Goal: Answer question/provide support: Share knowledge or assist other users

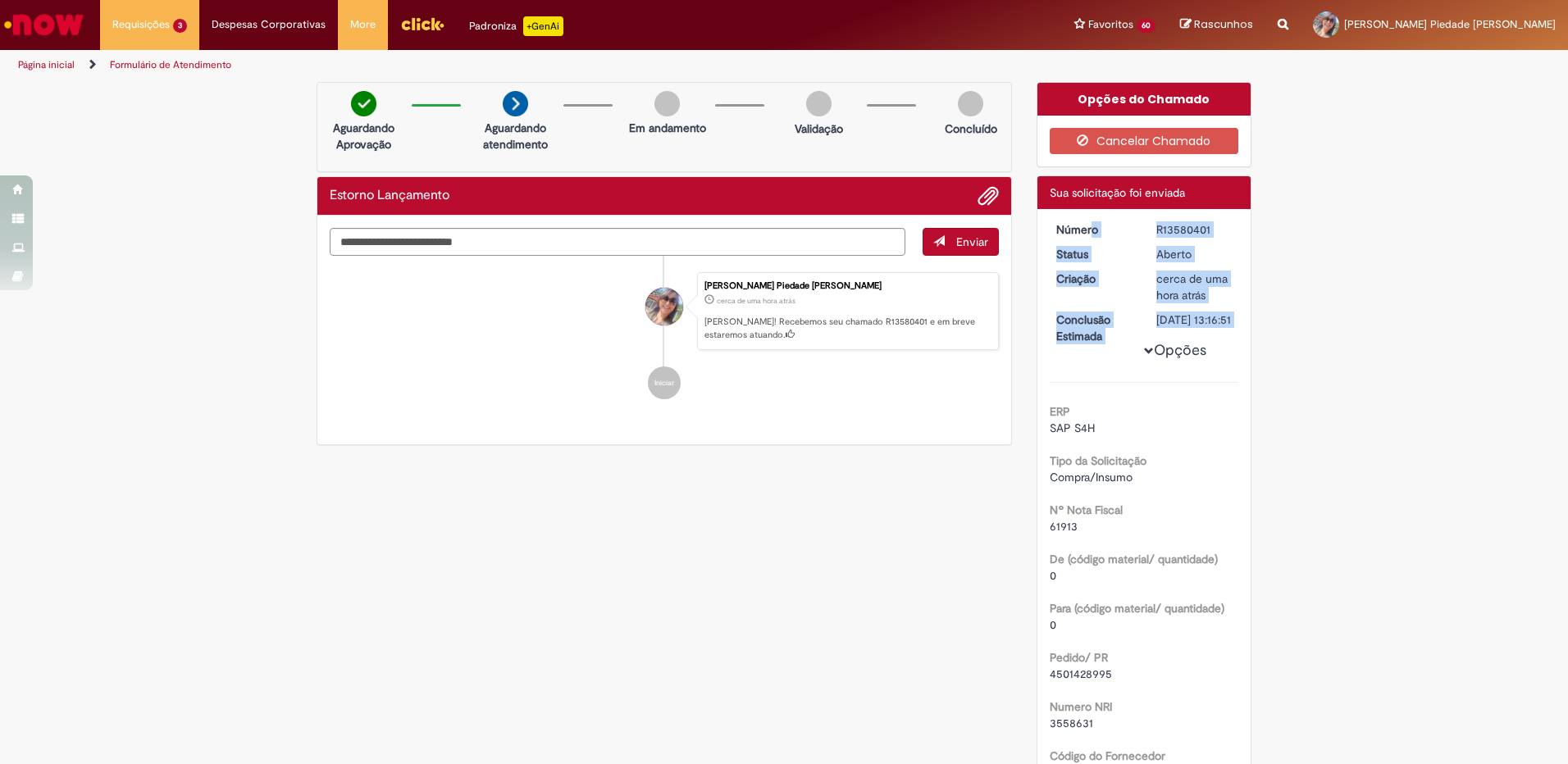
click at [0, 0] on span "Emissão NF Devolução ao Fornecedor" at bounding box center [0, 0] width 0 height 0
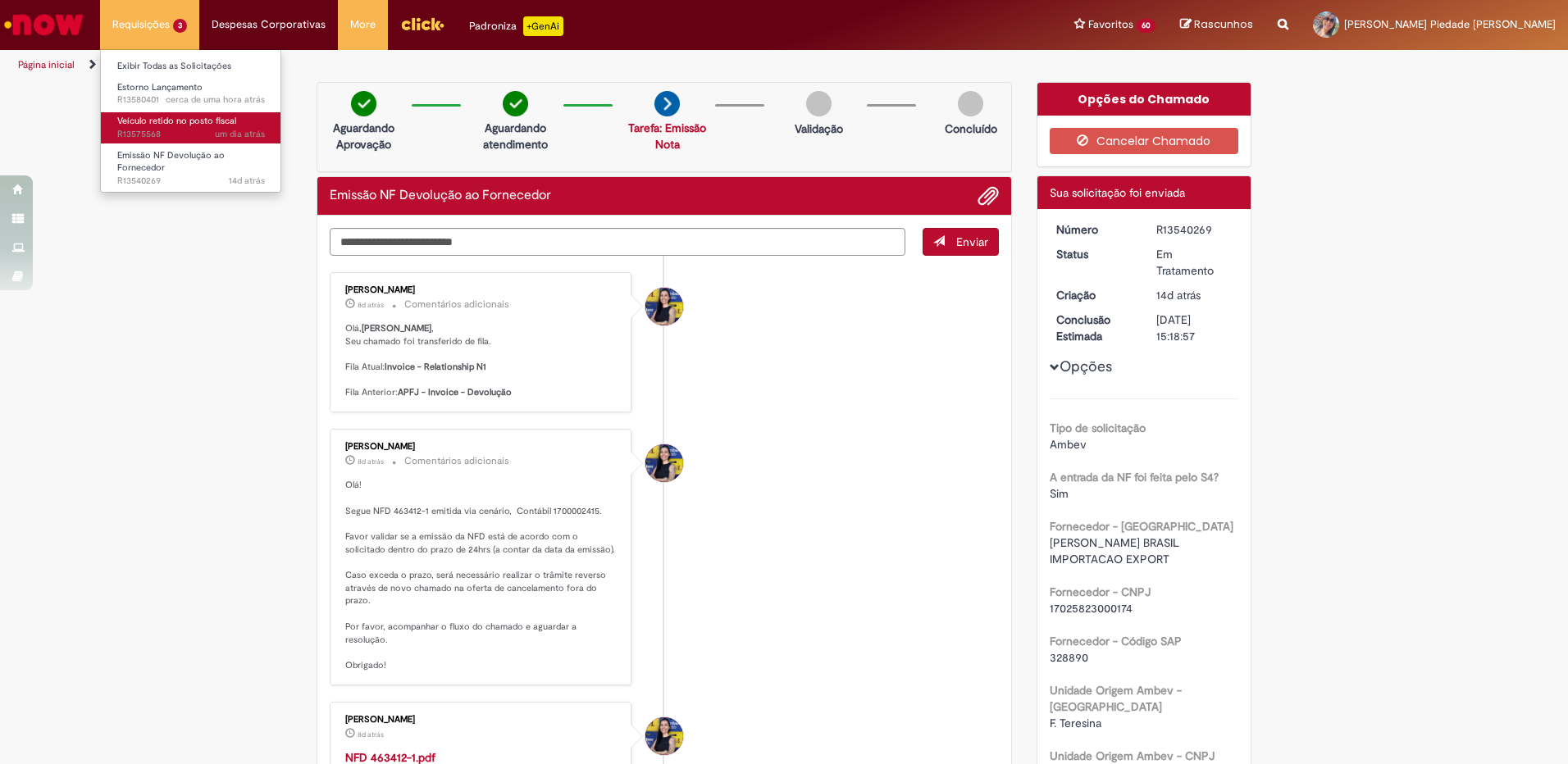
click at [183, 121] on span "Veículo retido no posto fiscal" at bounding box center [176, 121] width 119 height 12
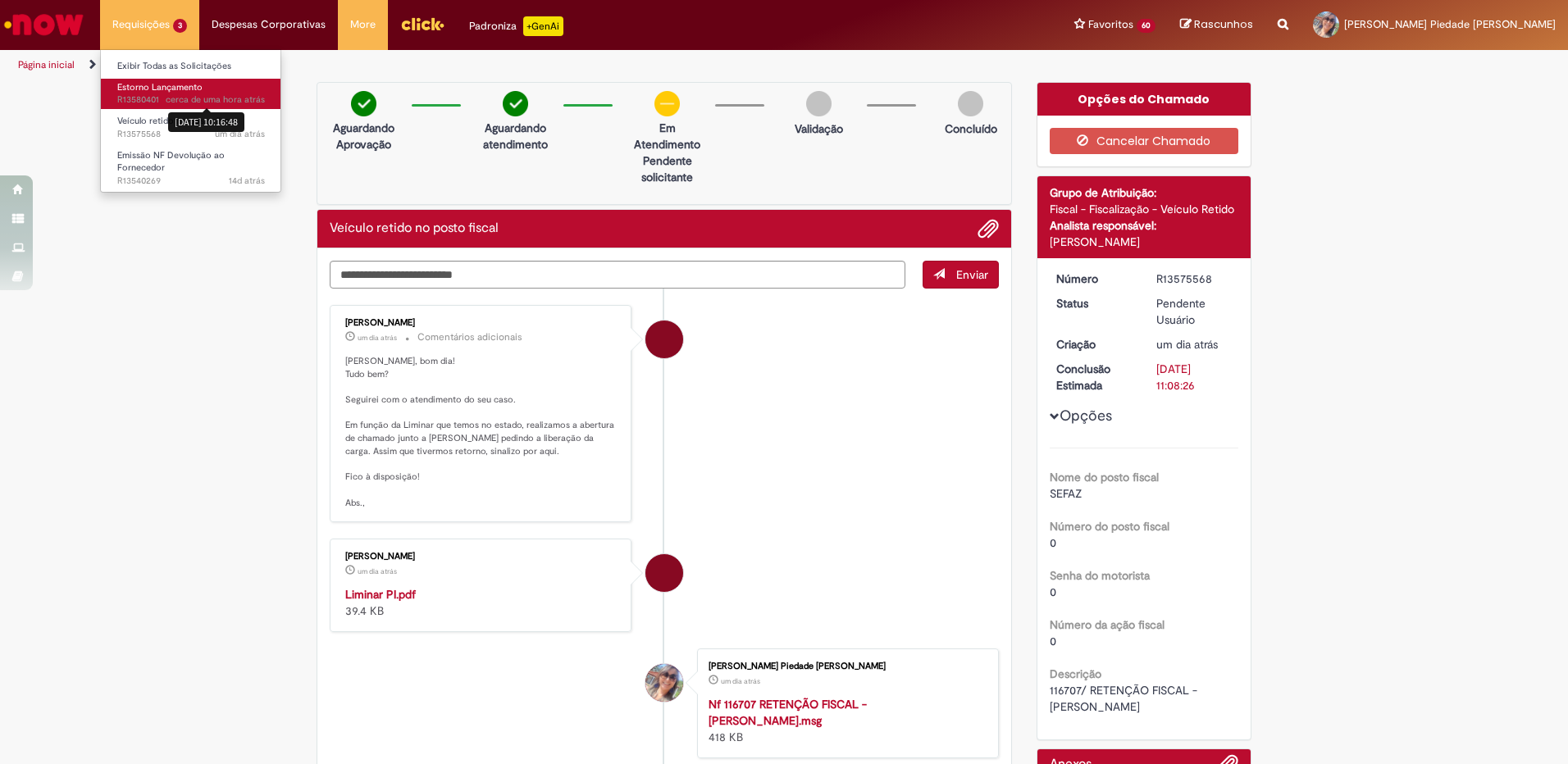
click at [195, 93] on link "Estorno Lançamento cerca de uma hora atrás cerca de uma hora atrás [DATE] 10:16…" at bounding box center [190, 94] width 180 height 30
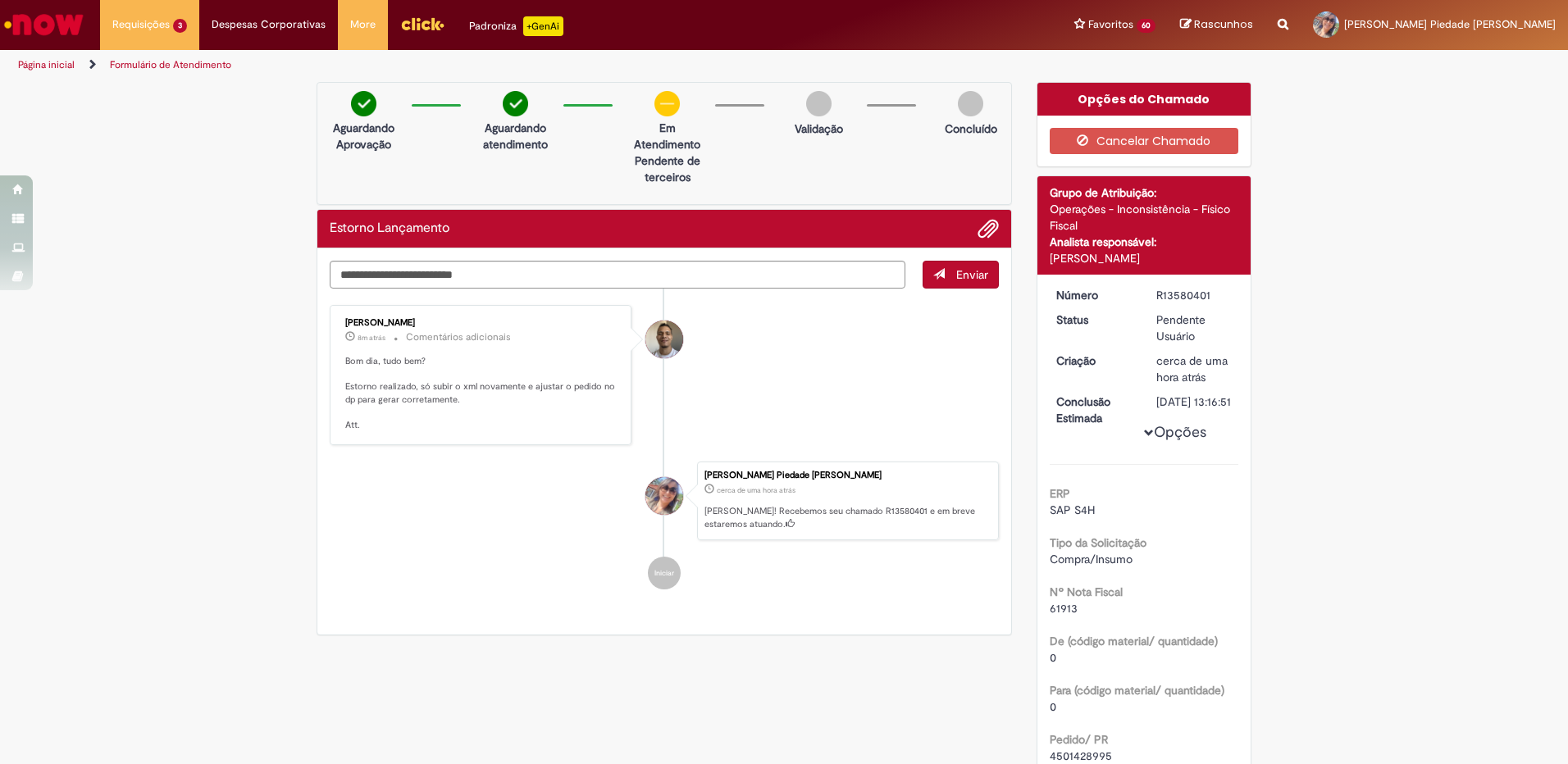
scroll to position [164, 0]
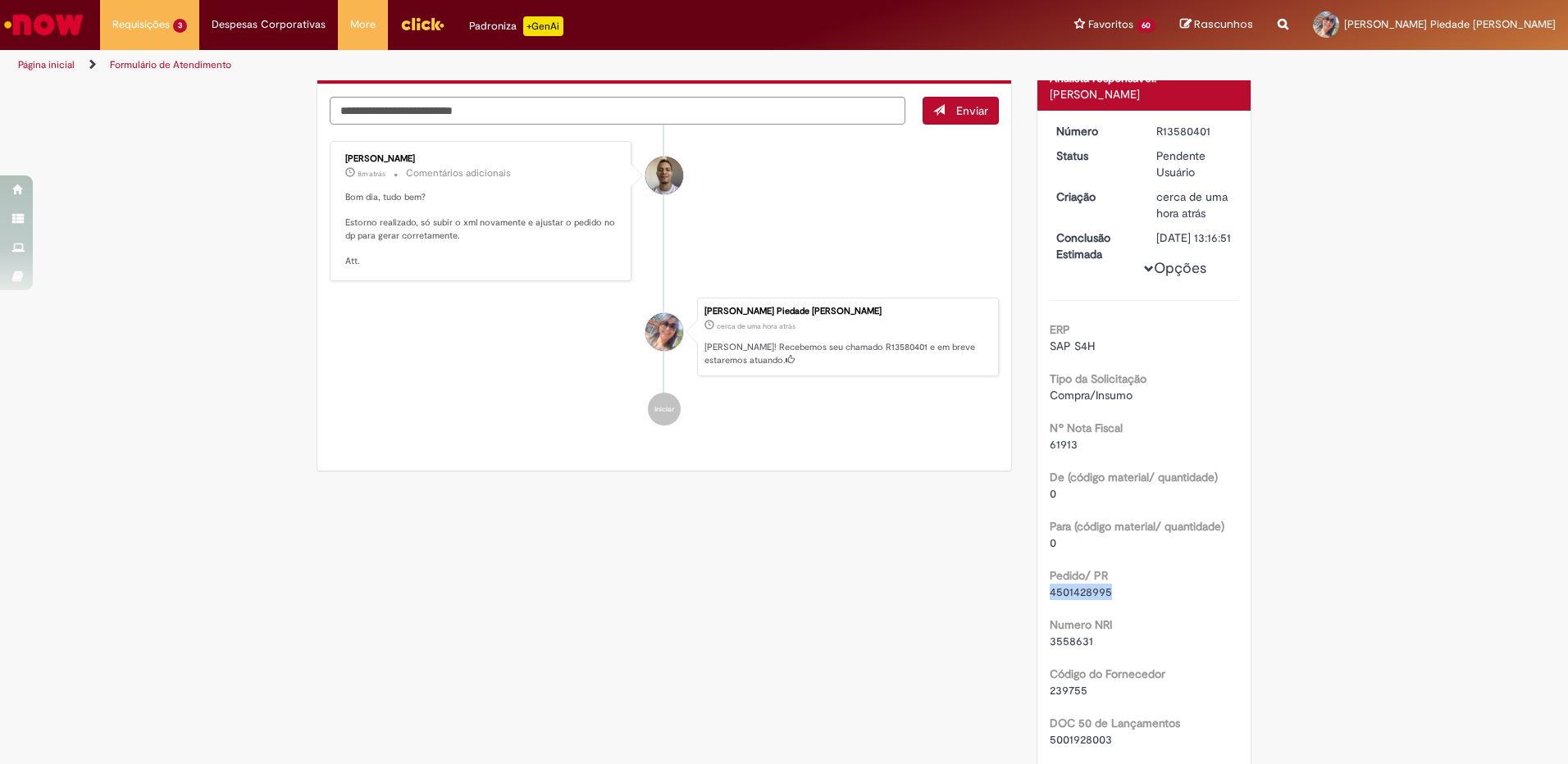
drag, startPoint x: 1044, startPoint y: 608, endPoint x: 1121, endPoint y: 609, distance: 77.0
click at [1121, 601] on div "4501428995" at bounding box center [1145, 592] width 189 height 16
copy span "4501428995"
click at [372, 117] on textarea "Digite sua mensagem aqui..." at bounding box center [618, 111] width 576 height 28
type textarea "*********"
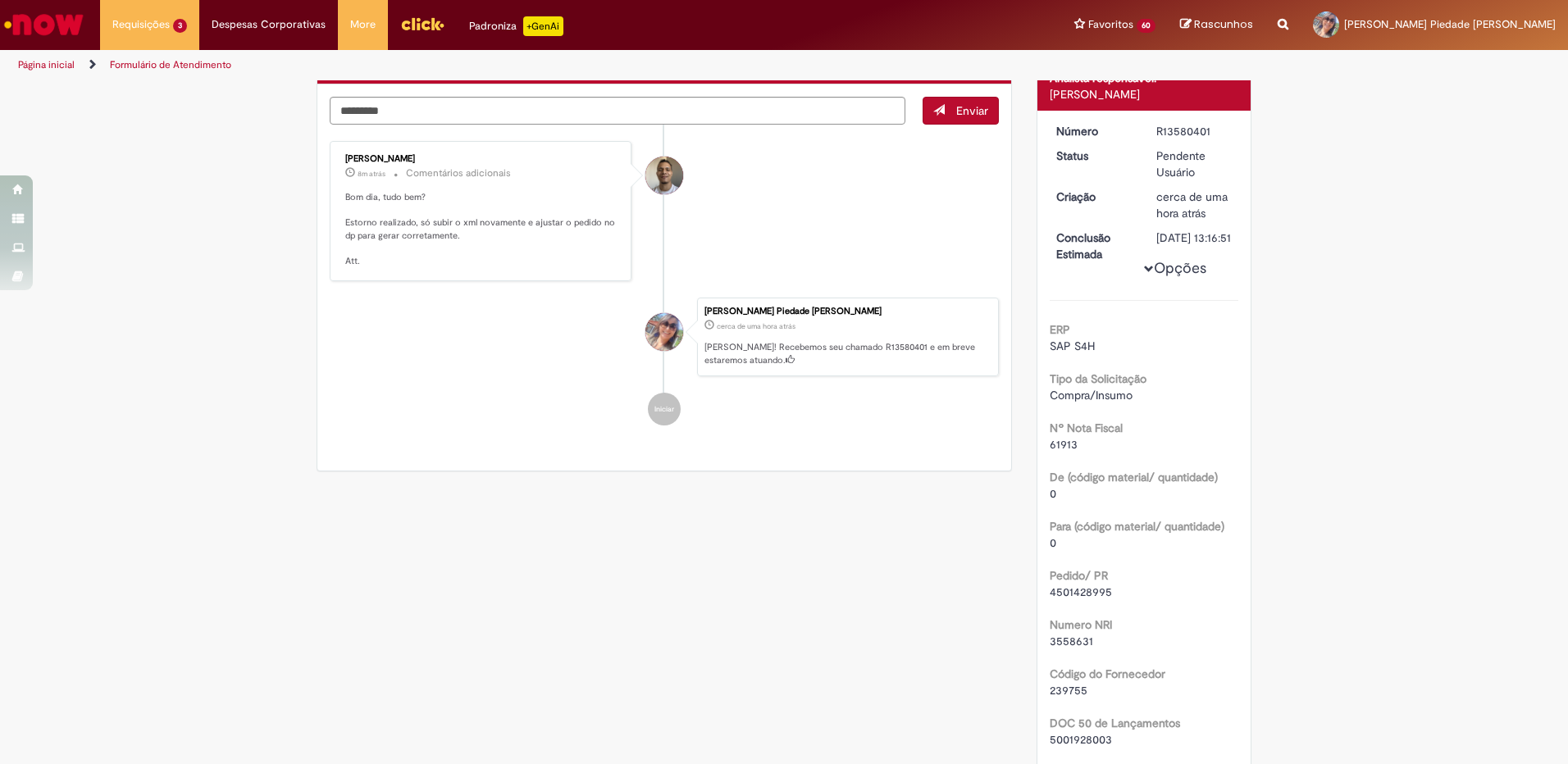
click at [959, 116] on span "Enviar" at bounding box center [972, 111] width 32 height 15
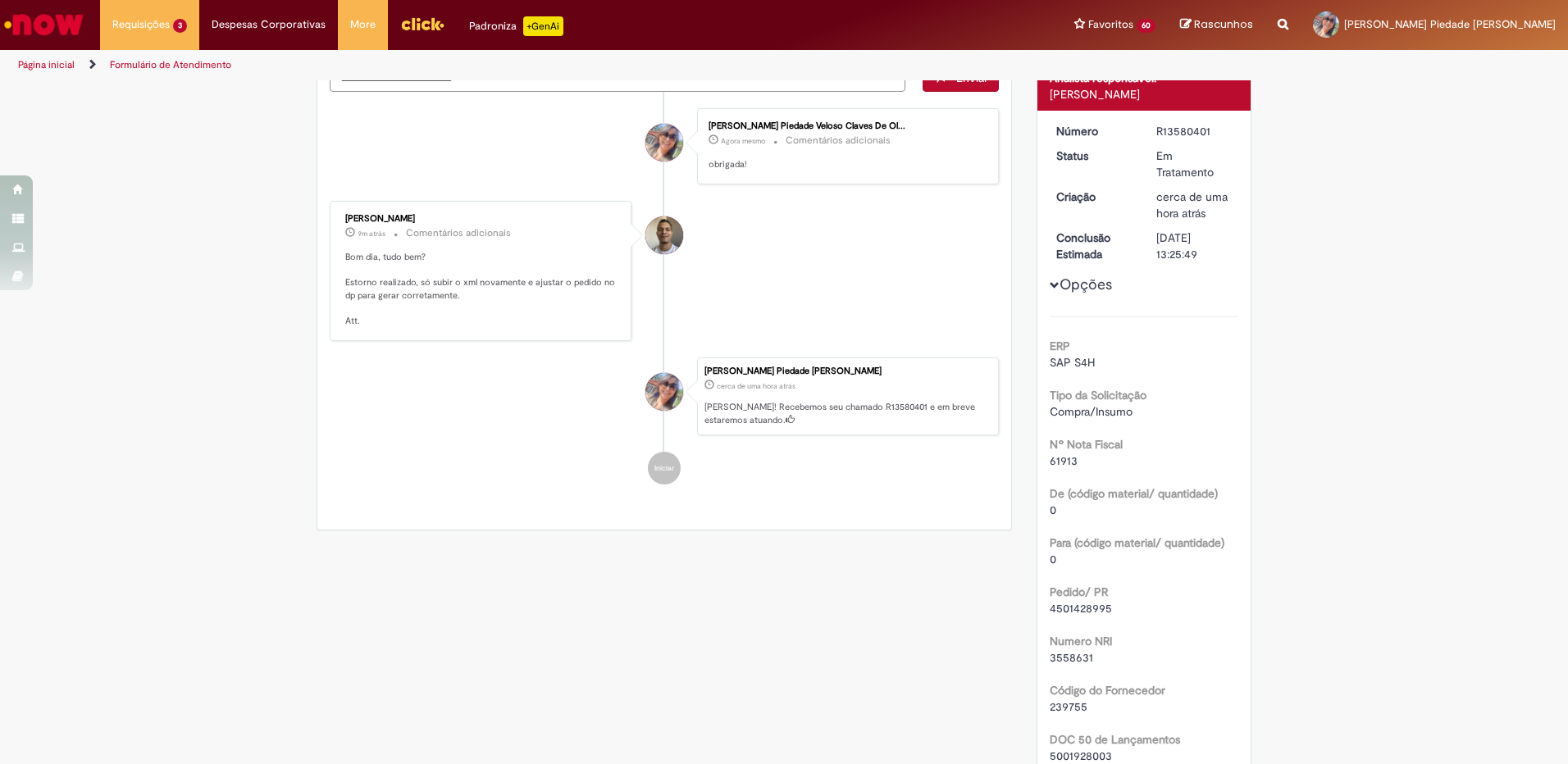
scroll to position [131, 0]
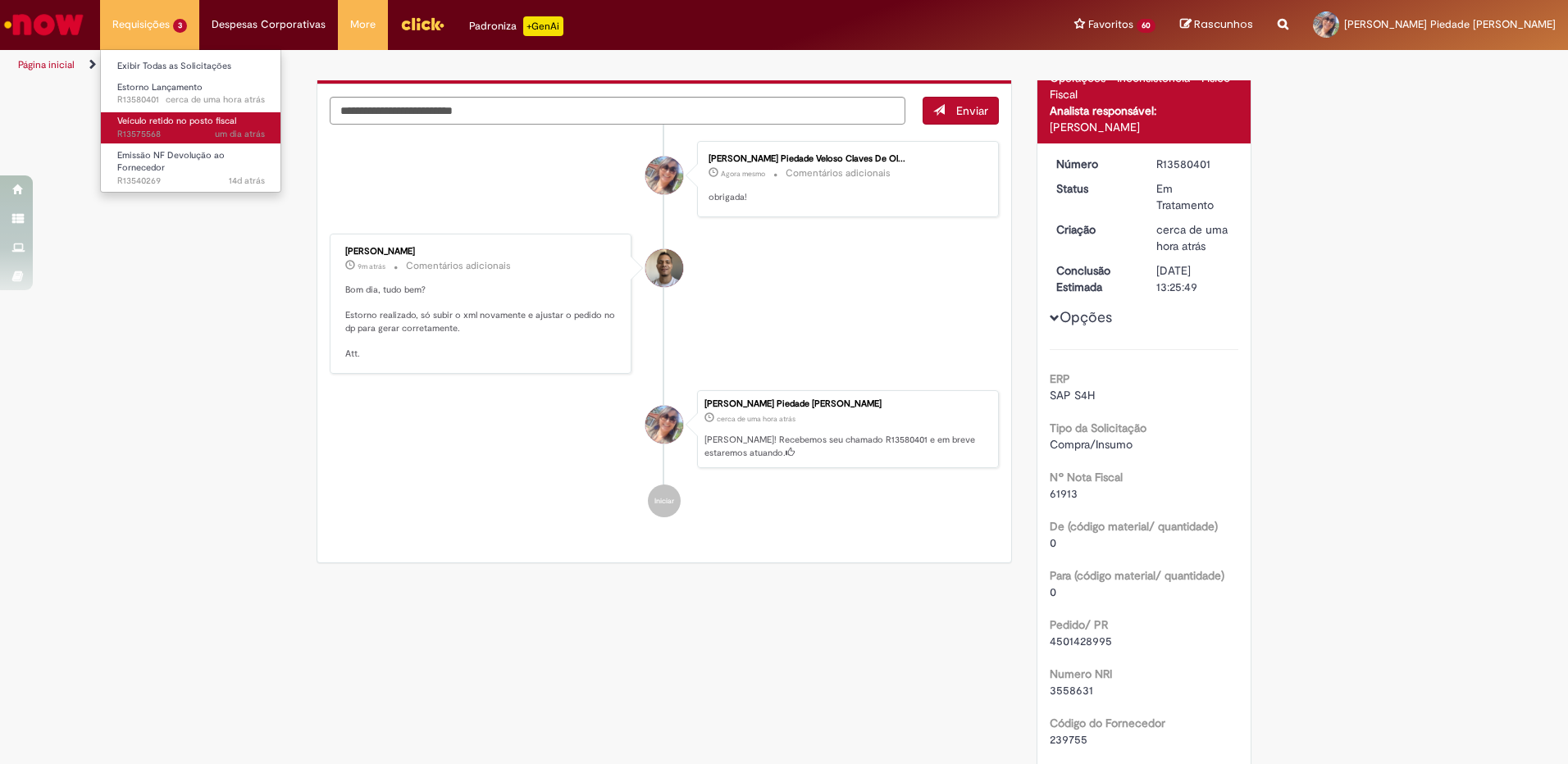
click at [146, 118] on span "Veículo retido no posto fiscal" at bounding box center [176, 121] width 119 height 12
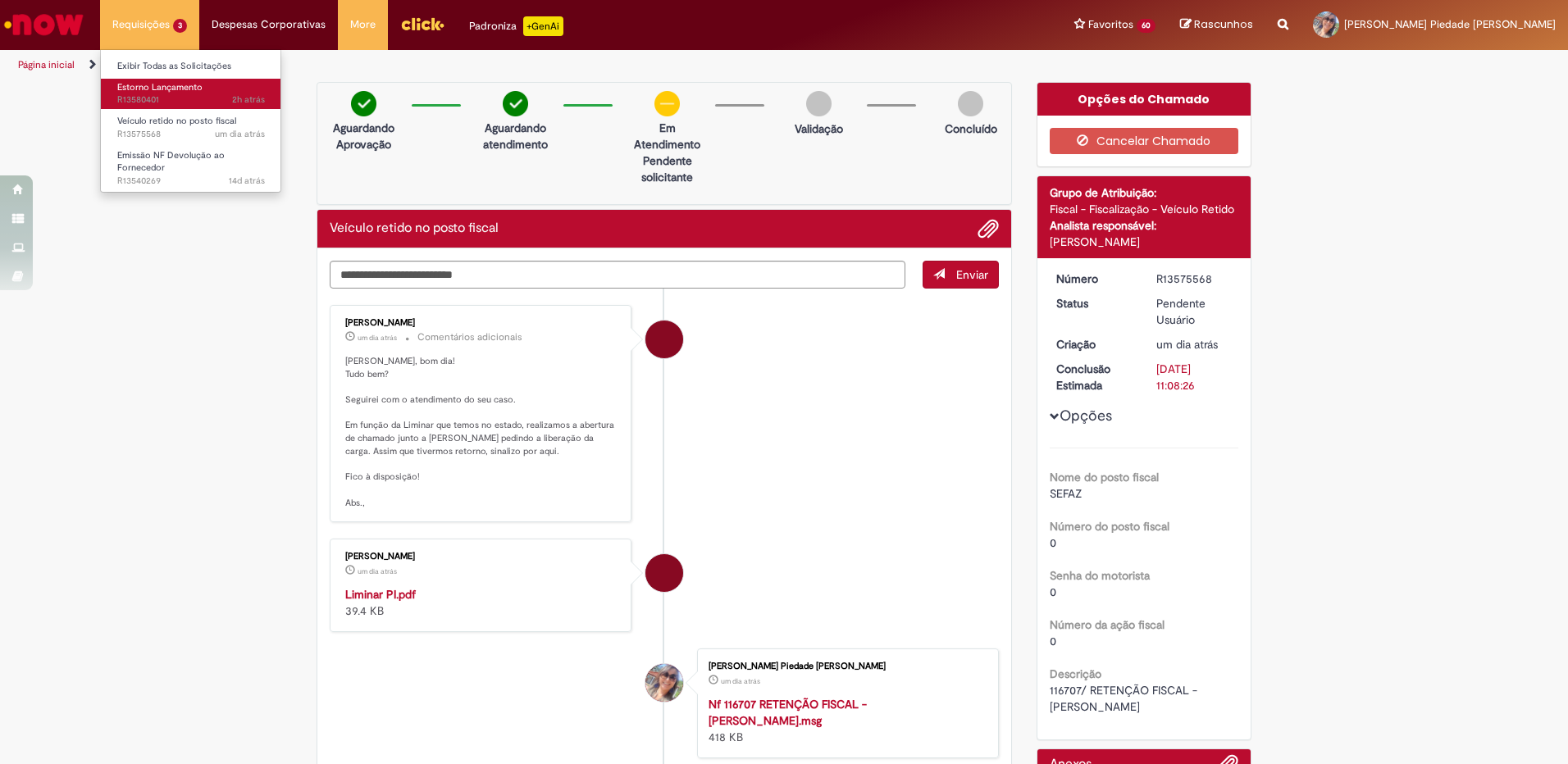
click at [156, 93] on span "Estorno Lançamento" at bounding box center [160, 88] width 86 height 12
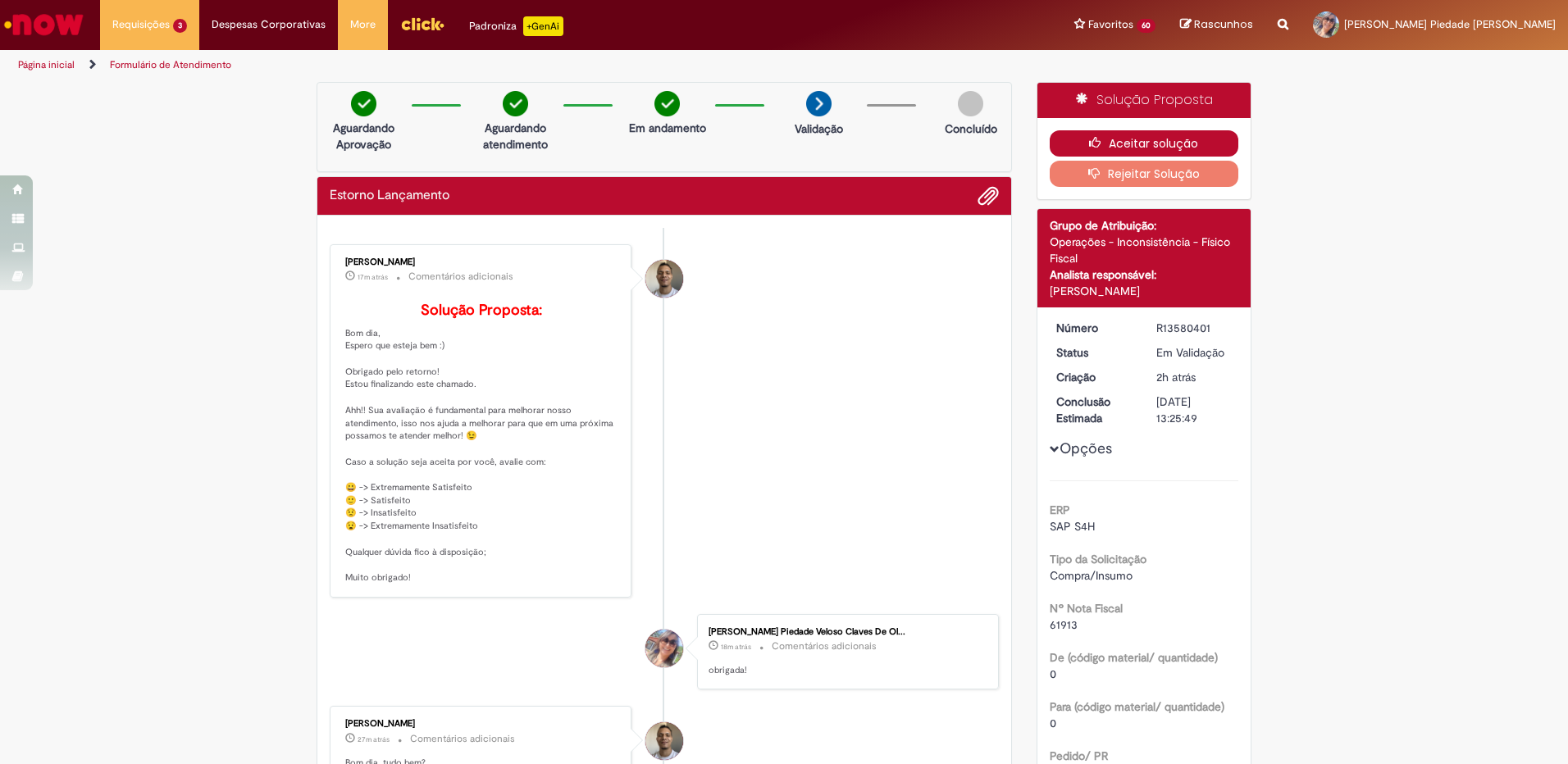
click at [1121, 132] on button "Aceitar solução" at bounding box center [1145, 143] width 189 height 26
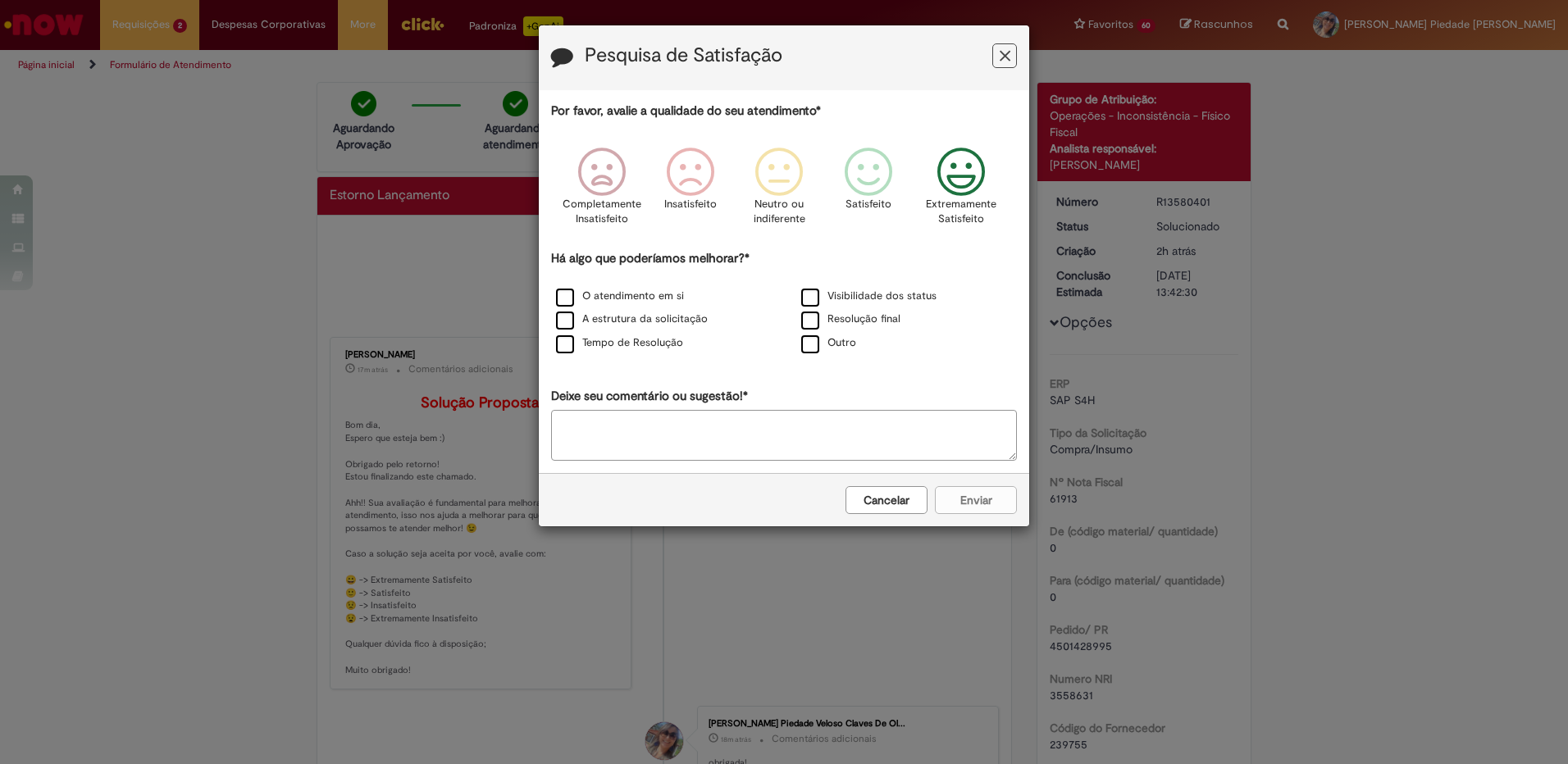
click at [964, 188] on icon "Feedback" at bounding box center [961, 171] width 62 height 49
click at [562, 298] on label "O atendimento em si" at bounding box center [620, 297] width 128 height 16
click at [573, 346] on label "Tempo de Resolução" at bounding box center [620, 344] width 128 height 16
click at [805, 323] on label "Resolução final" at bounding box center [851, 320] width 100 height 16
click at [979, 499] on button "Enviar" at bounding box center [975, 500] width 82 height 28
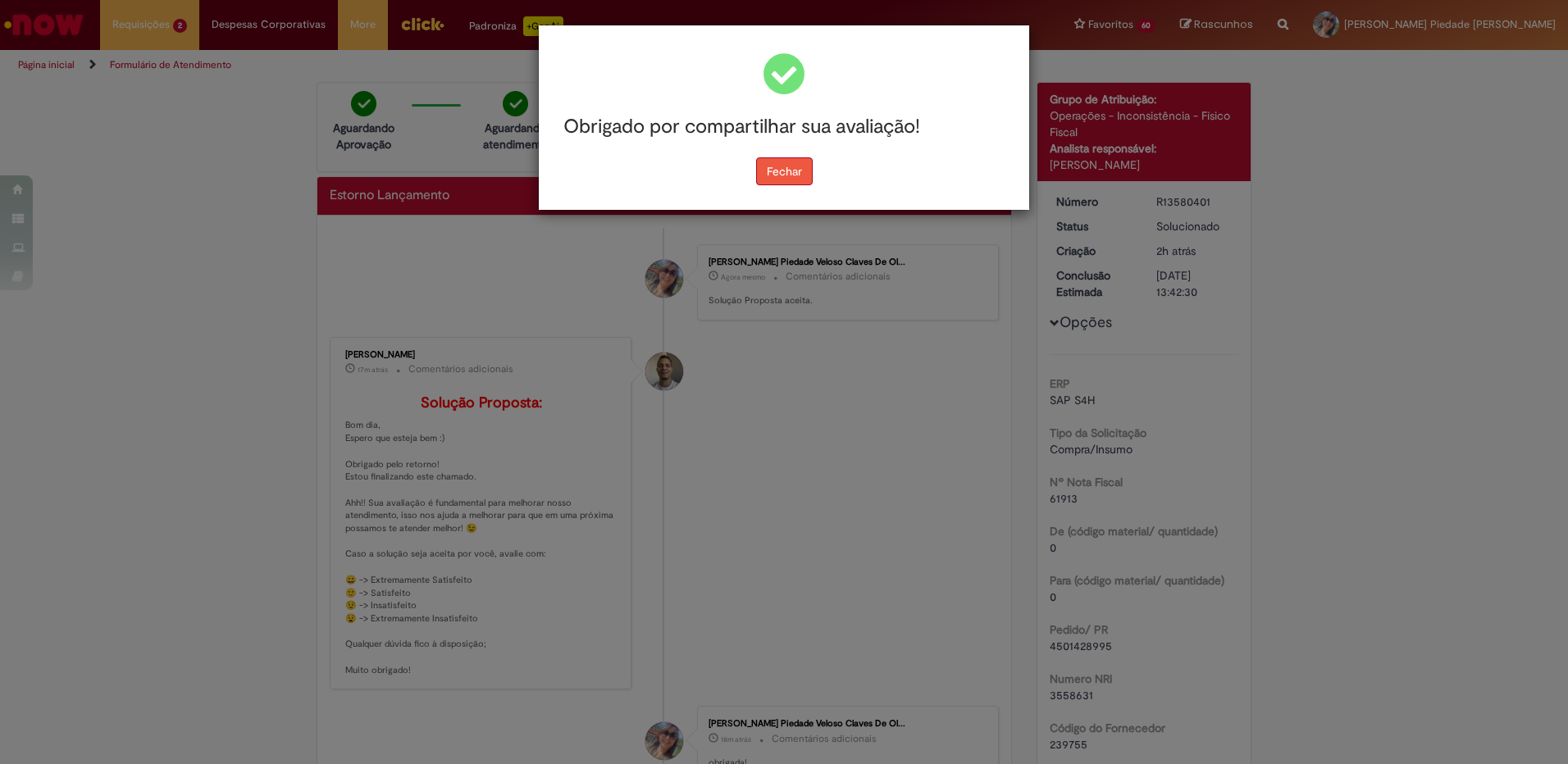
click at [777, 173] on button "Fechar" at bounding box center [784, 171] width 57 height 28
